Goal: Information Seeking & Learning: Compare options

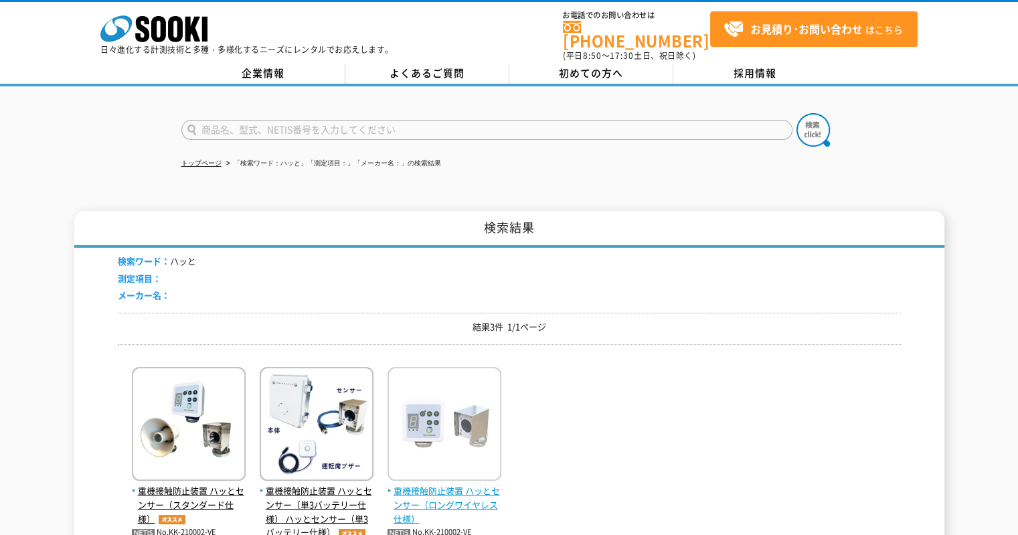
scroll to position [67, 0]
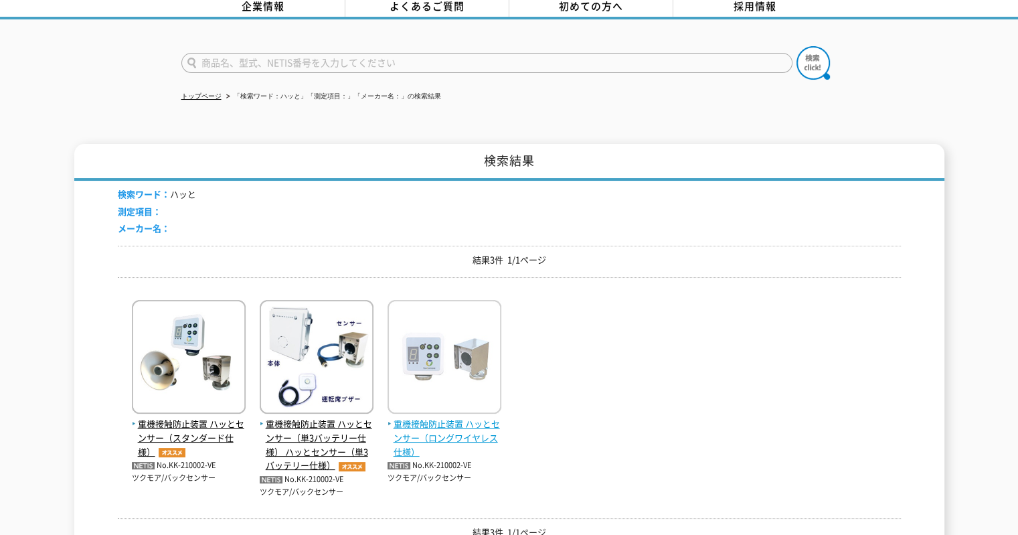
click at [440, 429] on span "重機接触防止装置 ハッとセンサー（ロングワイヤレス仕様）" at bounding box center [445, 438] width 114 height 42
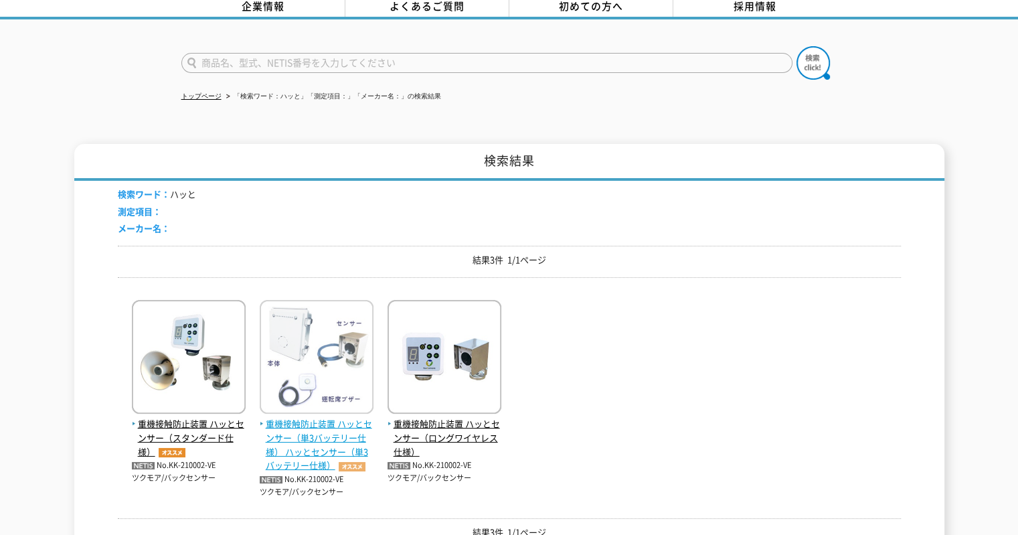
click at [303, 354] on img at bounding box center [317, 358] width 114 height 117
click at [355, 396] on img at bounding box center [317, 358] width 114 height 117
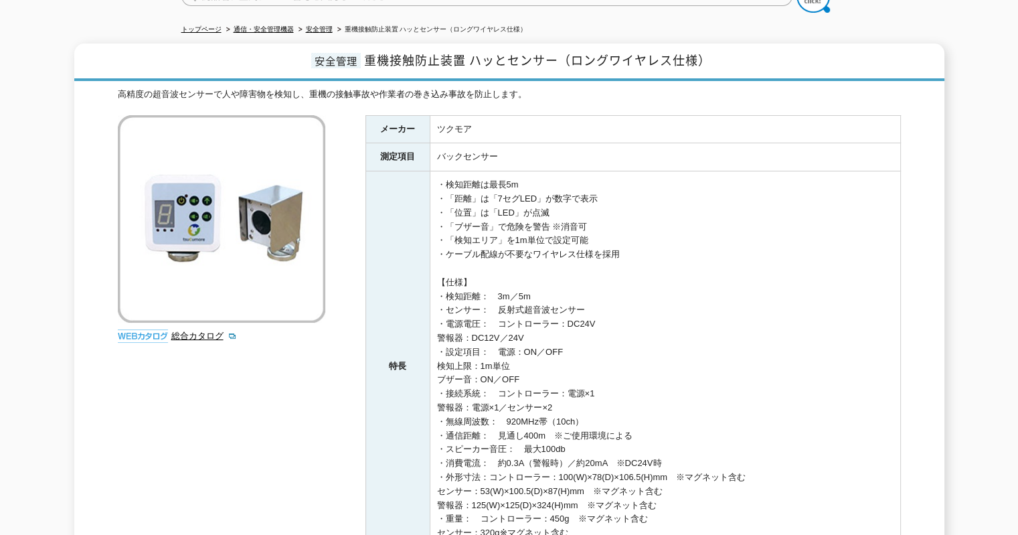
scroll to position [67, 0]
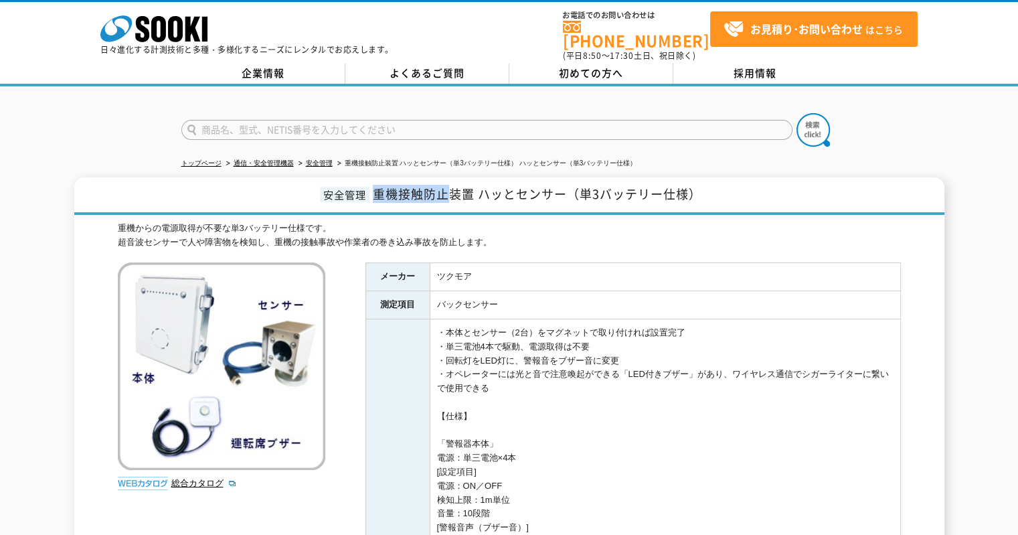
drag, startPoint x: 374, startPoint y: 184, endPoint x: 454, endPoint y: 184, distance: 80.3
click at [454, 185] on span "重機接触防止装置 ハッとセンサー（単3バッテリー仕様）" at bounding box center [537, 194] width 329 height 18
copy span "重機接触防止"
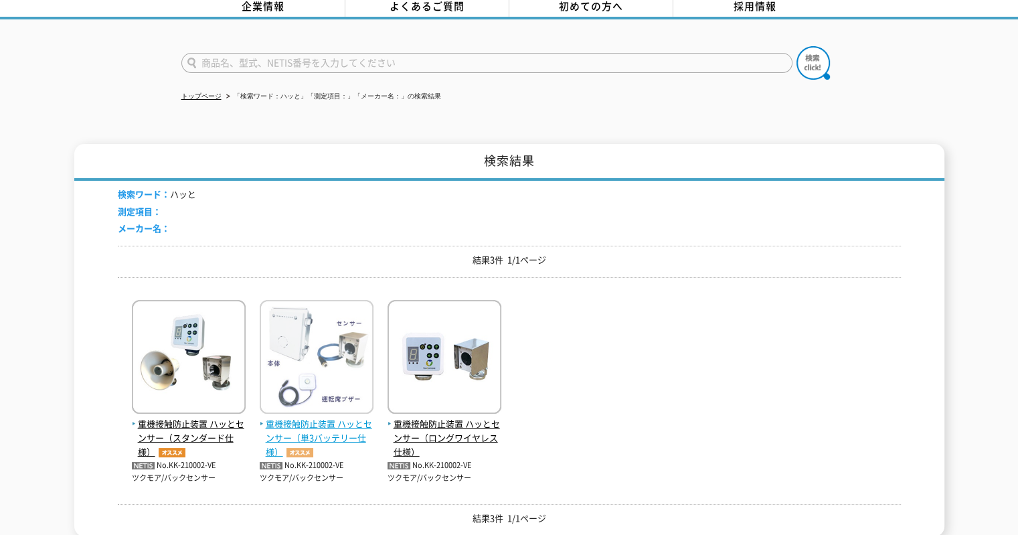
click at [302, 401] on img at bounding box center [317, 358] width 114 height 117
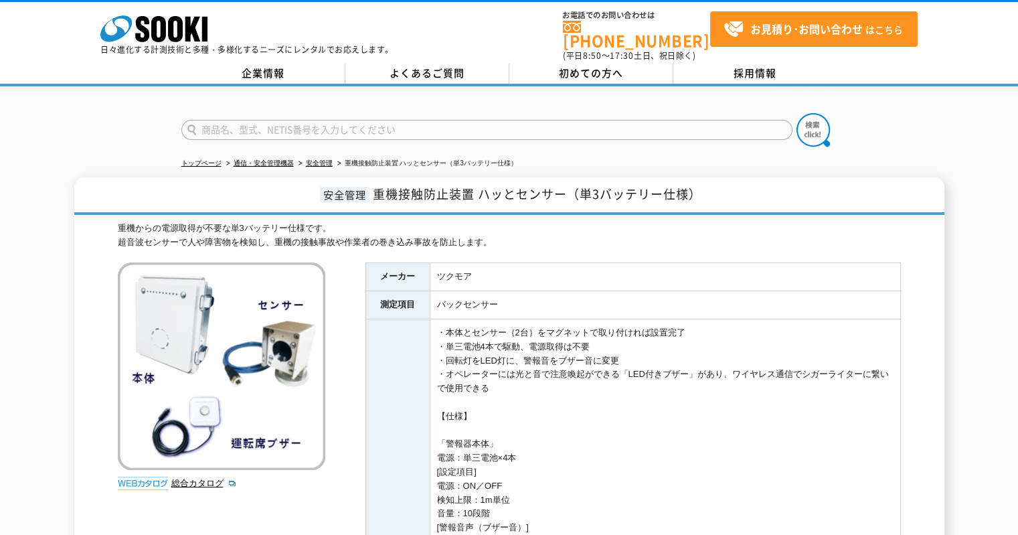
drag, startPoint x: 905, startPoint y: 225, endPoint x: 900, endPoint y: 230, distance: 7.1
click at [514, 121] on input "text" at bounding box center [486, 130] width 611 height 20
type input "み"
type input "みはり"
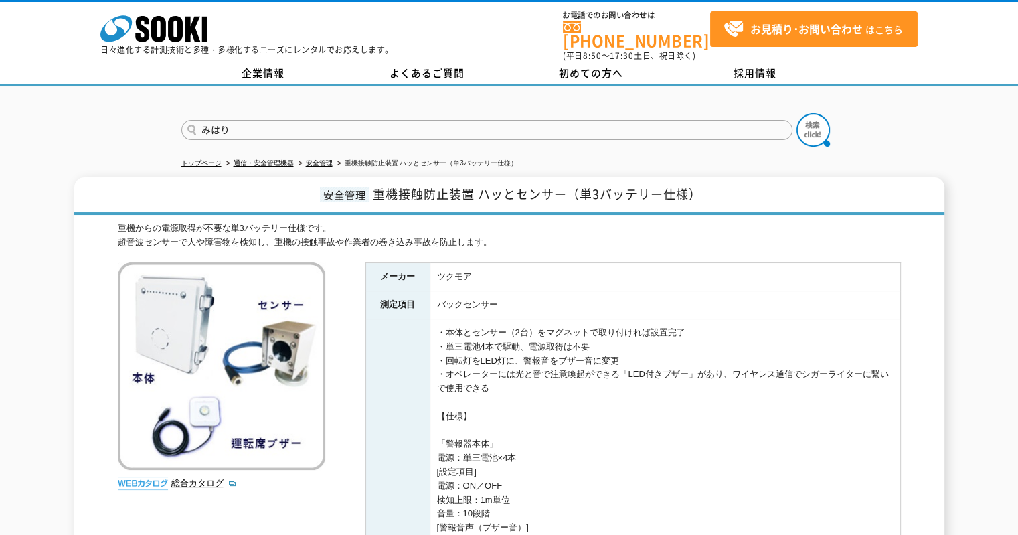
click at [830, 127] on form "みはり" at bounding box center [509, 131] width 656 height 37
click at [824, 125] on img at bounding box center [813, 129] width 33 height 33
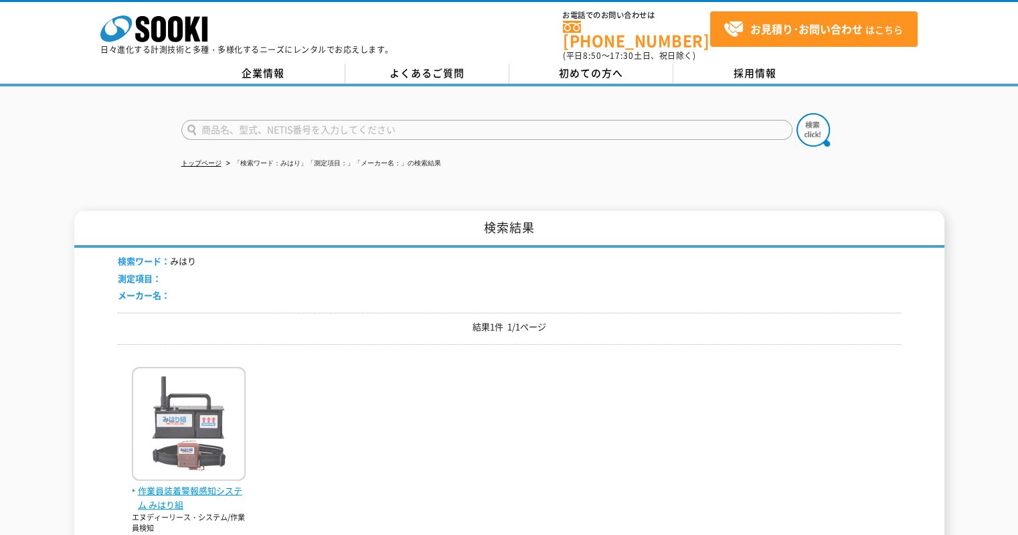
click at [222, 386] on img at bounding box center [189, 425] width 114 height 117
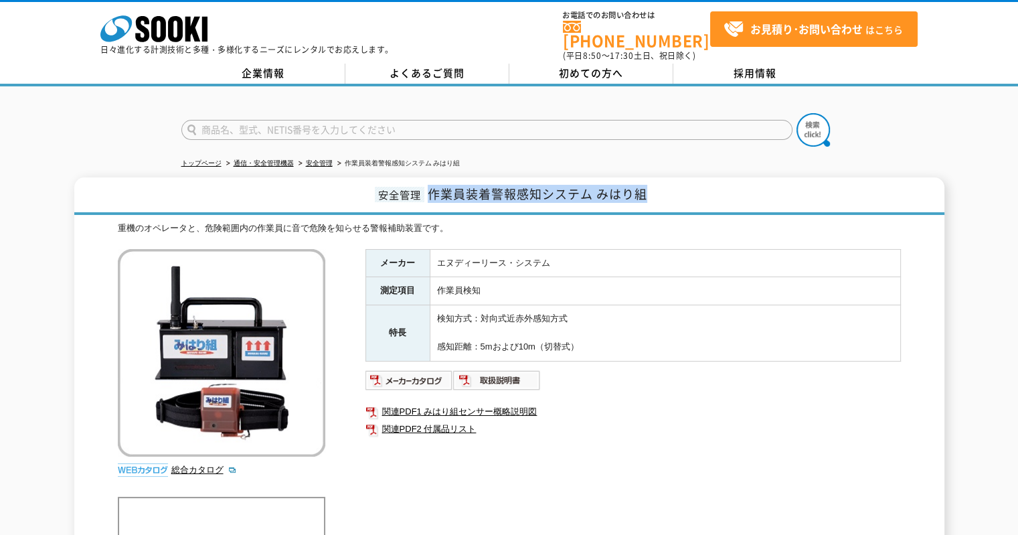
drag, startPoint x: 431, startPoint y: 181, endPoint x: 764, endPoint y: 228, distance: 336.0
click at [656, 181] on h1 "安全管理 作業員装着警報感知システム みはり組" at bounding box center [509, 195] width 870 height 37
drag, startPoint x: 831, startPoint y: 330, endPoint x: 913, endPoint y: 322, distance: 82.7
click at [830, 329] on td "検知方式：対向式近赤外感知方式 感知距離：5mおよび10m（切替式）" at bounding box center [665, 333] width 471 height 56
